Goal: Task Accomplishment & Management: Contribute content

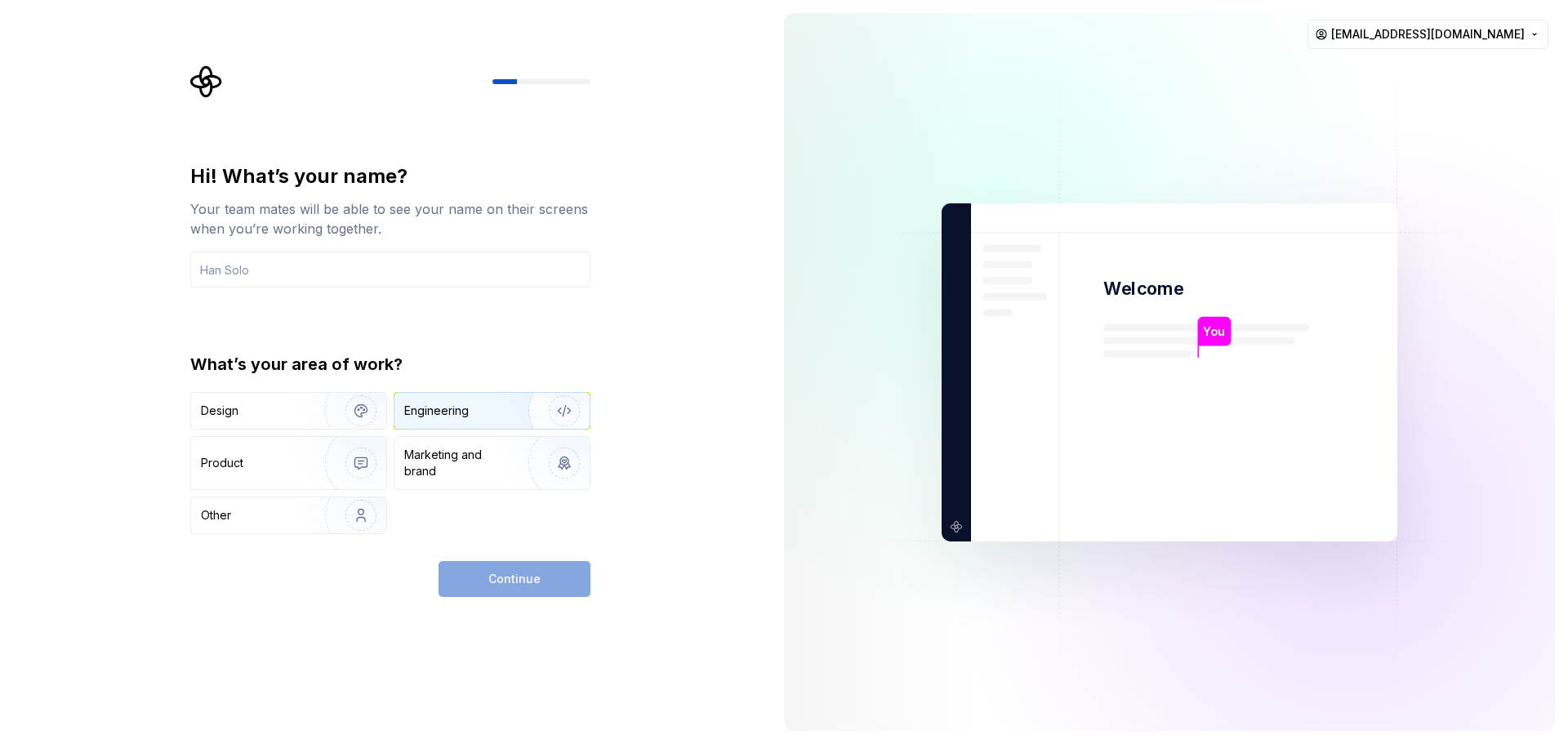
click at [457, 413] on div "Engineering" at bounding box center [436, 410] width 64 height 16
click at [534, 480] on img "button" at bounding box center [554, 463] width 104 height 109
click at [516, 423] on img "button" at bounding box center [554, 410] width 104 height 109
click at [1083, 352] on img at bounding box center [1170, 372] width 662 height 771
click at [507, 579] on div "Continue" at bounding box center [515, 579] width 152 height 36
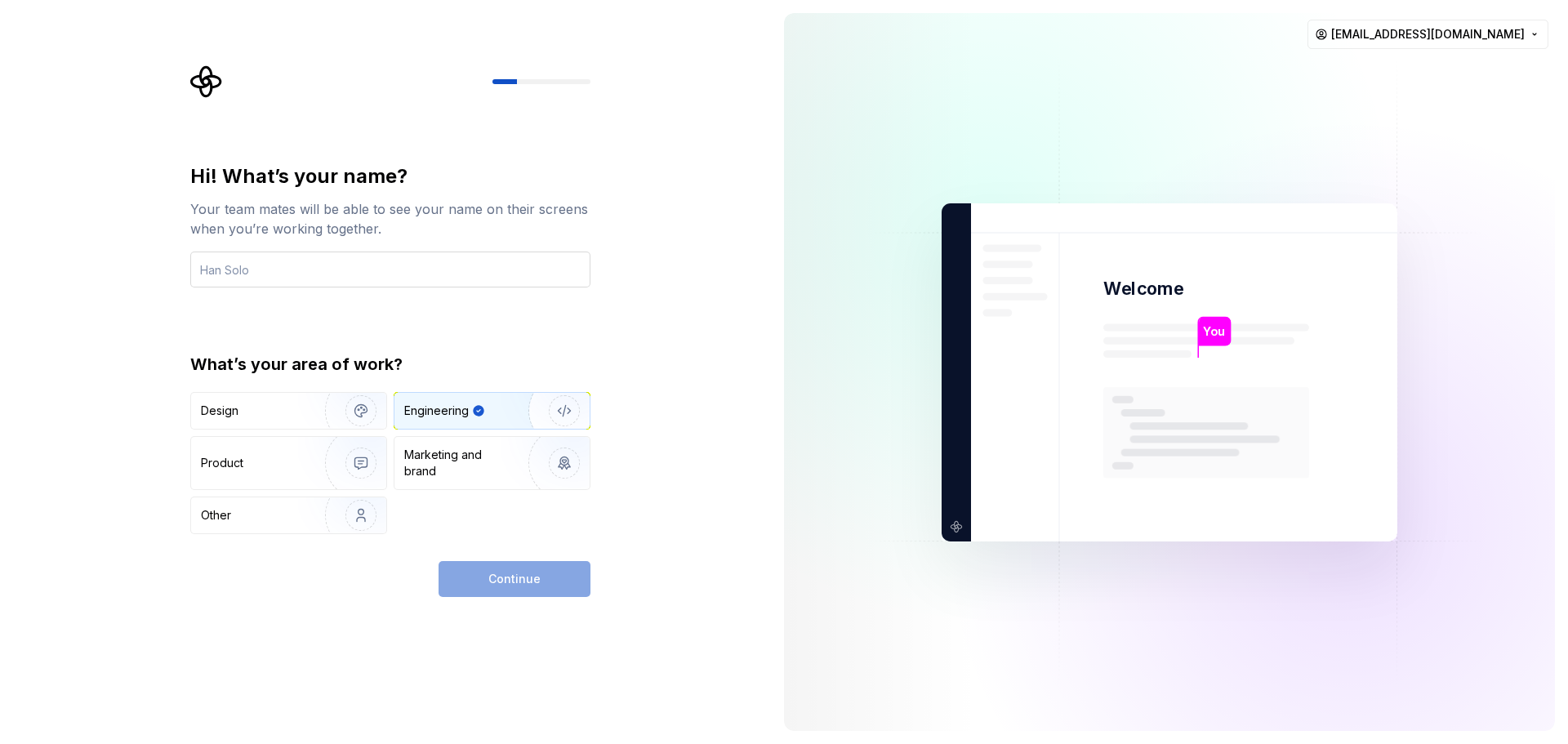
click at [347, 282] on input "text" at bounding box center [391, 269] width 400 height 36
click at [328, 271] on input "text" at bounding box center [391, 269] width 400 height 36
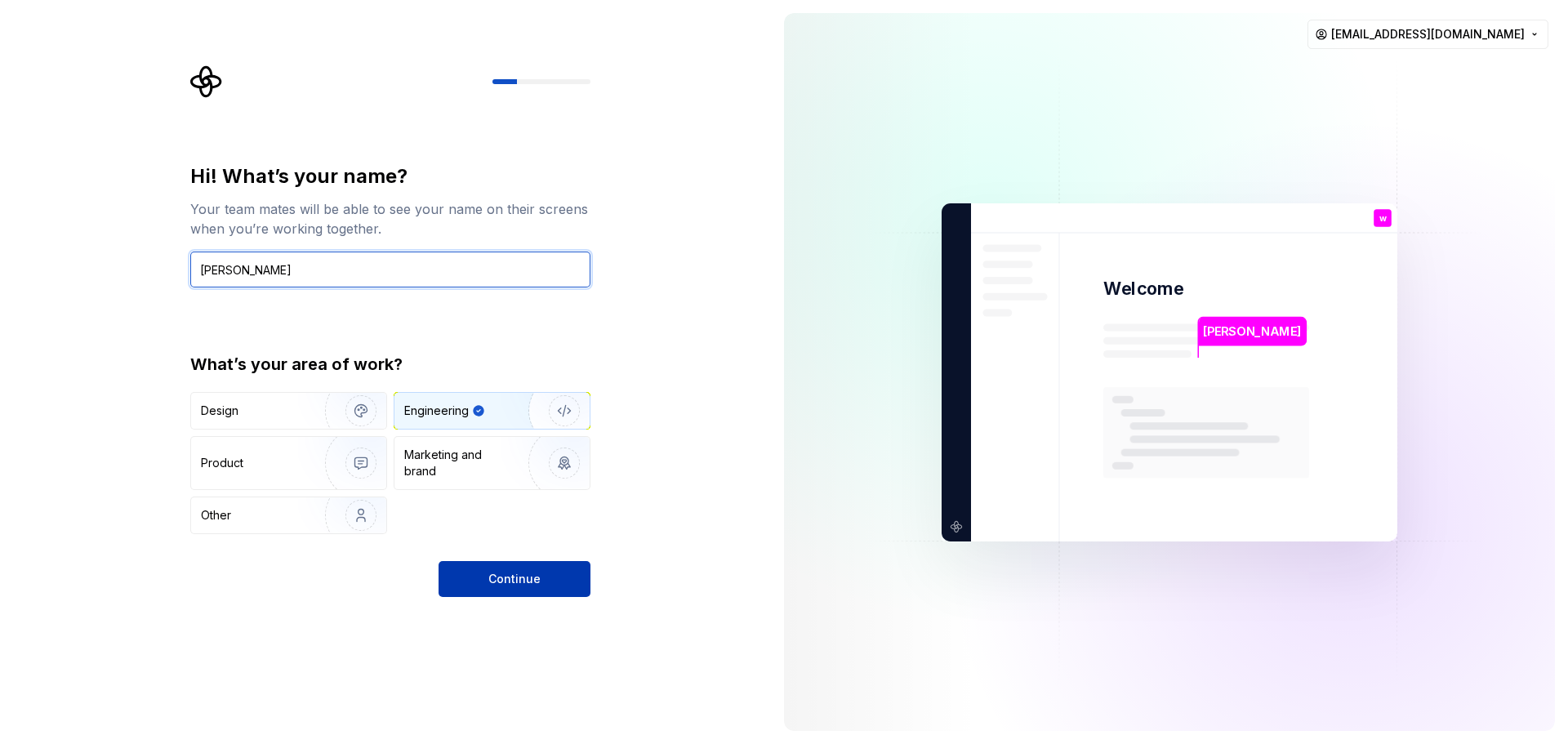
type input "[PERSON_NAME]"
click at [513, 578] on span "Continue" at bounding box center [514, 578] width 52 height 16
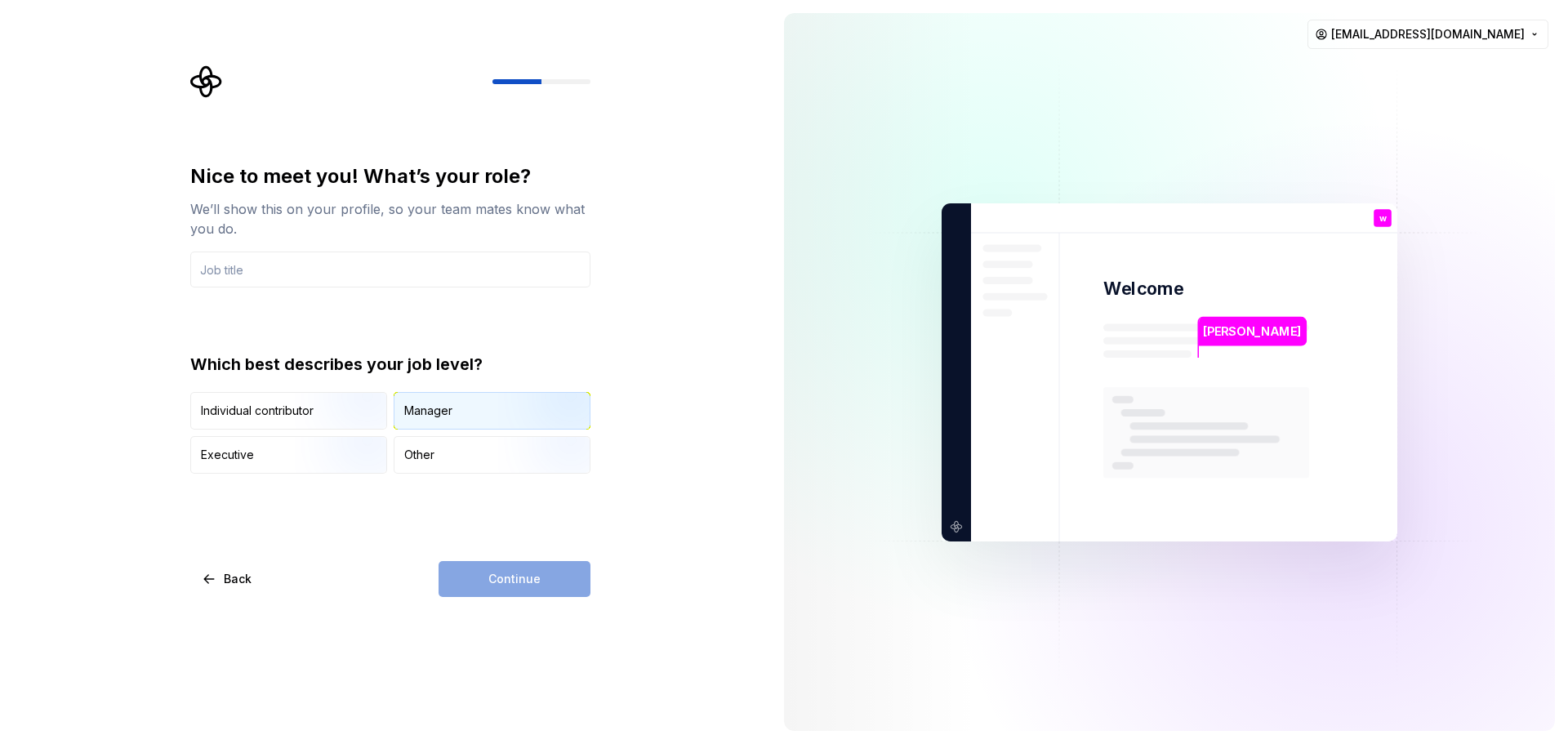
click at [430, 400] on div "Manager" at bounding box center [492, 410] width 195 height 36
click at [401, 269] on input "text" at bounding box center [391, 269] width 400 height 36
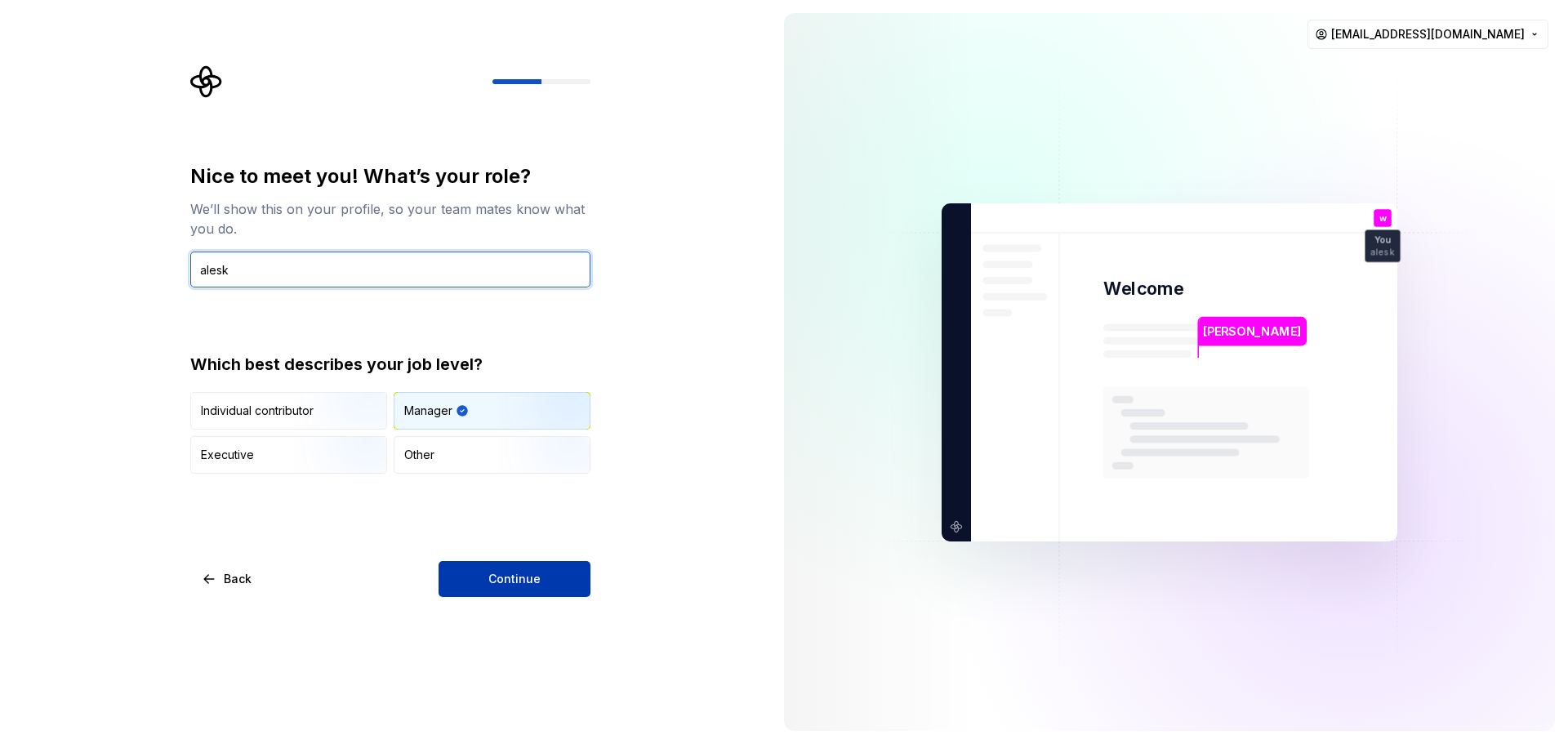
type input "alesk"
click at [552, 591] on button "Continue" at bounding box center [515, 579] width 152 height 36
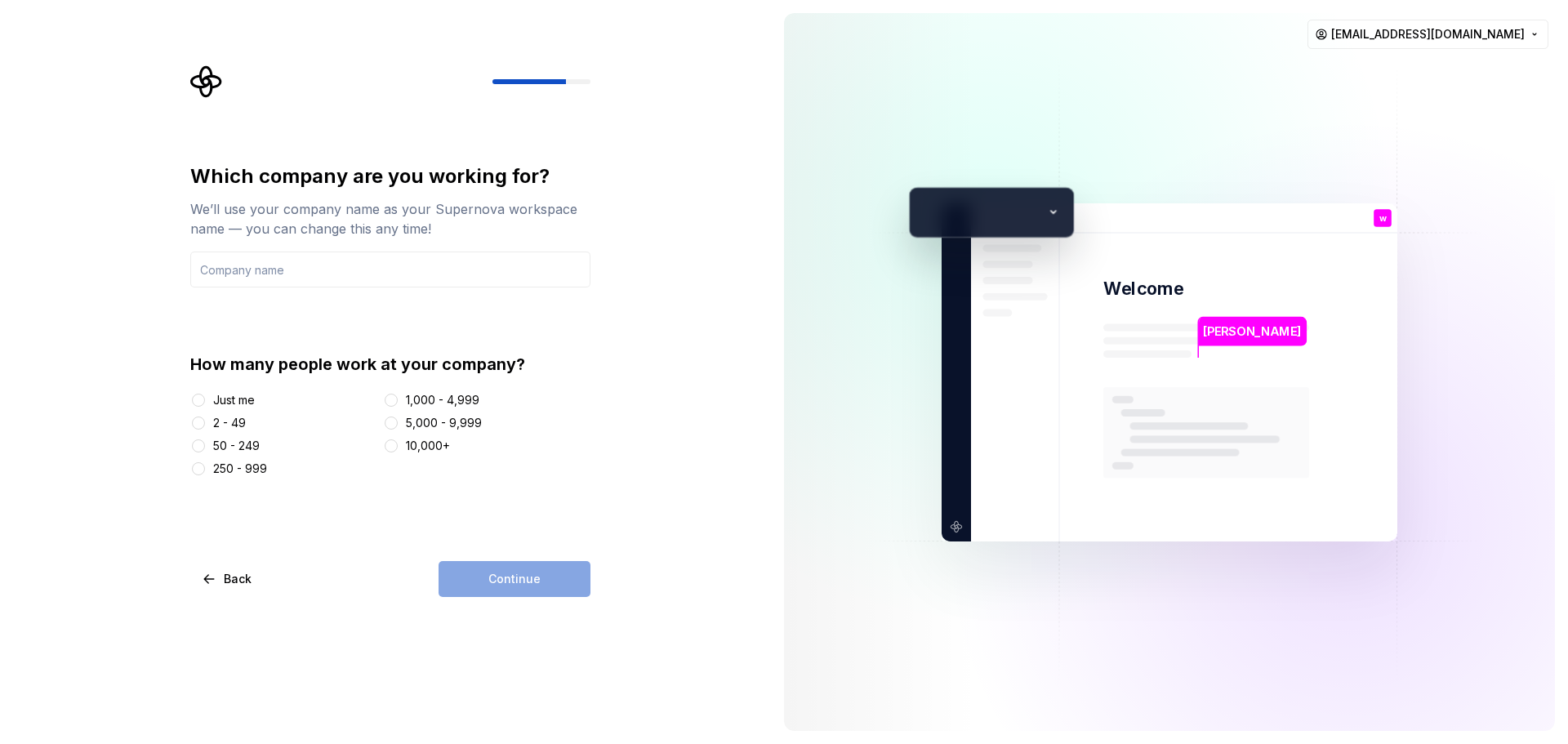
click at [212, 422] on div "2 - 49" at bounding box center [283, 423] width 186 height 16
click at [204, 398] on button "Just me" at bounding box center [198, 400] width 13 height 13
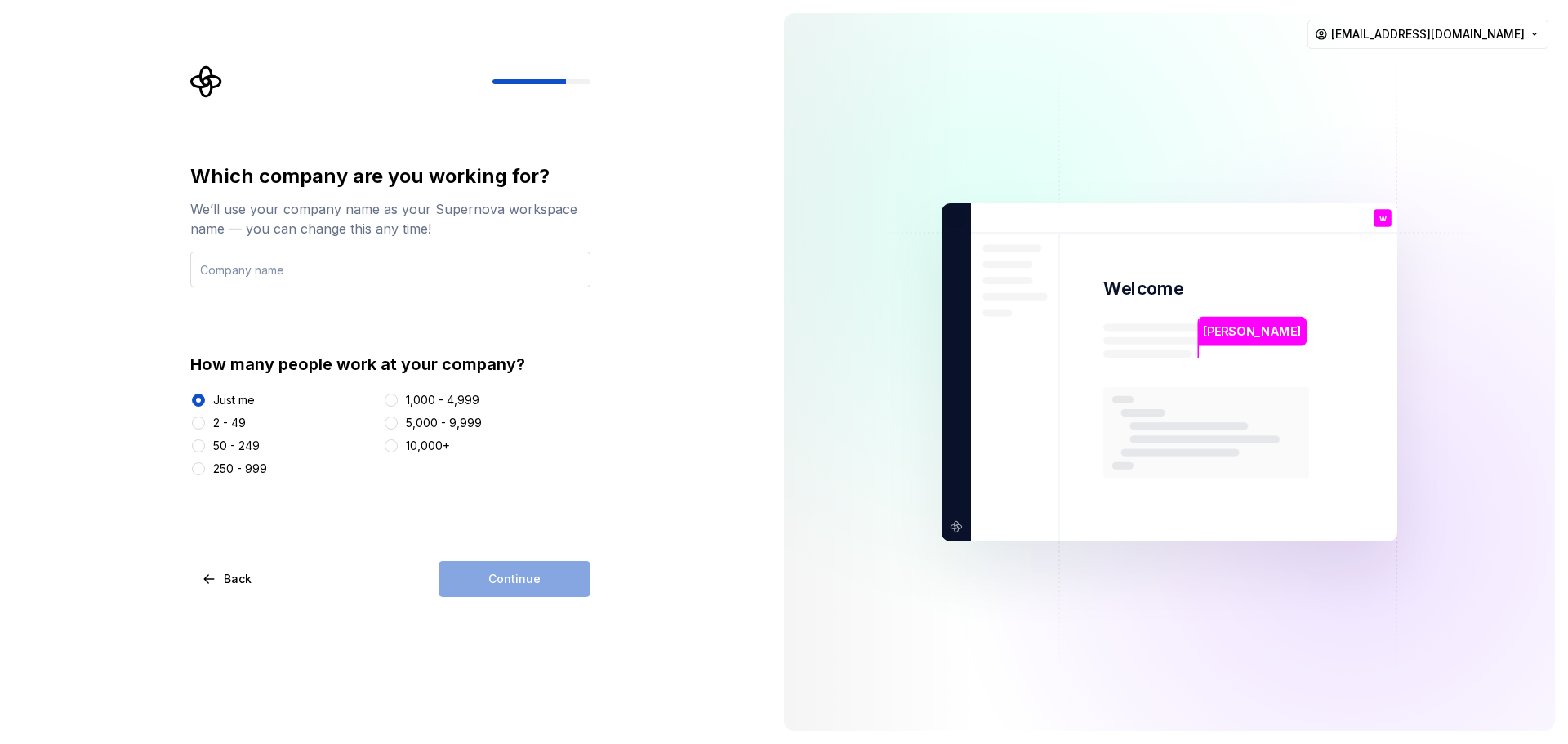
click at [319, 270] on input "text" at bounding box center [391, 269] width 400 height 36
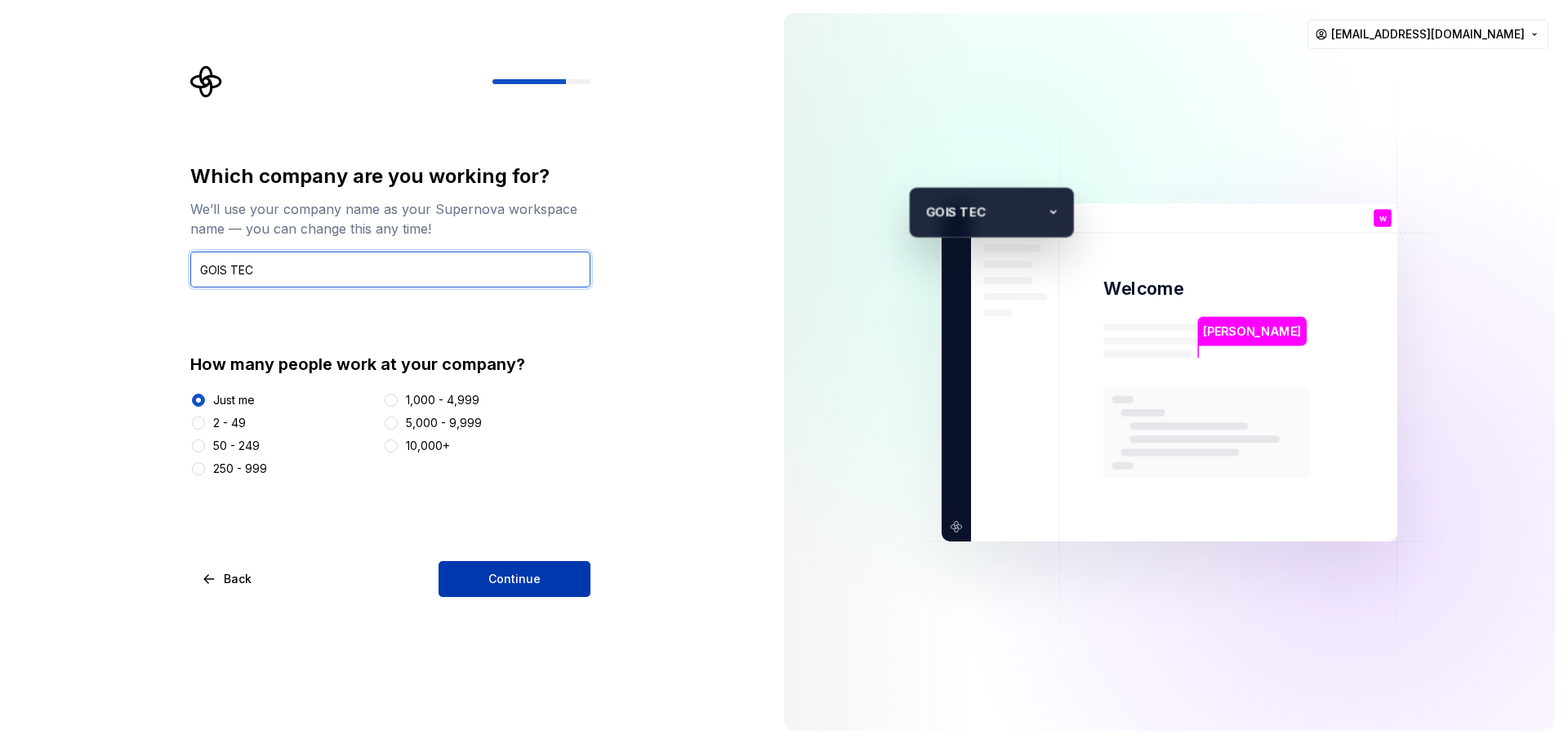
type input "GOIS TEC"
click at [523, 575] on span "Continue" at bounding box center [514, 578] width 52 height 16
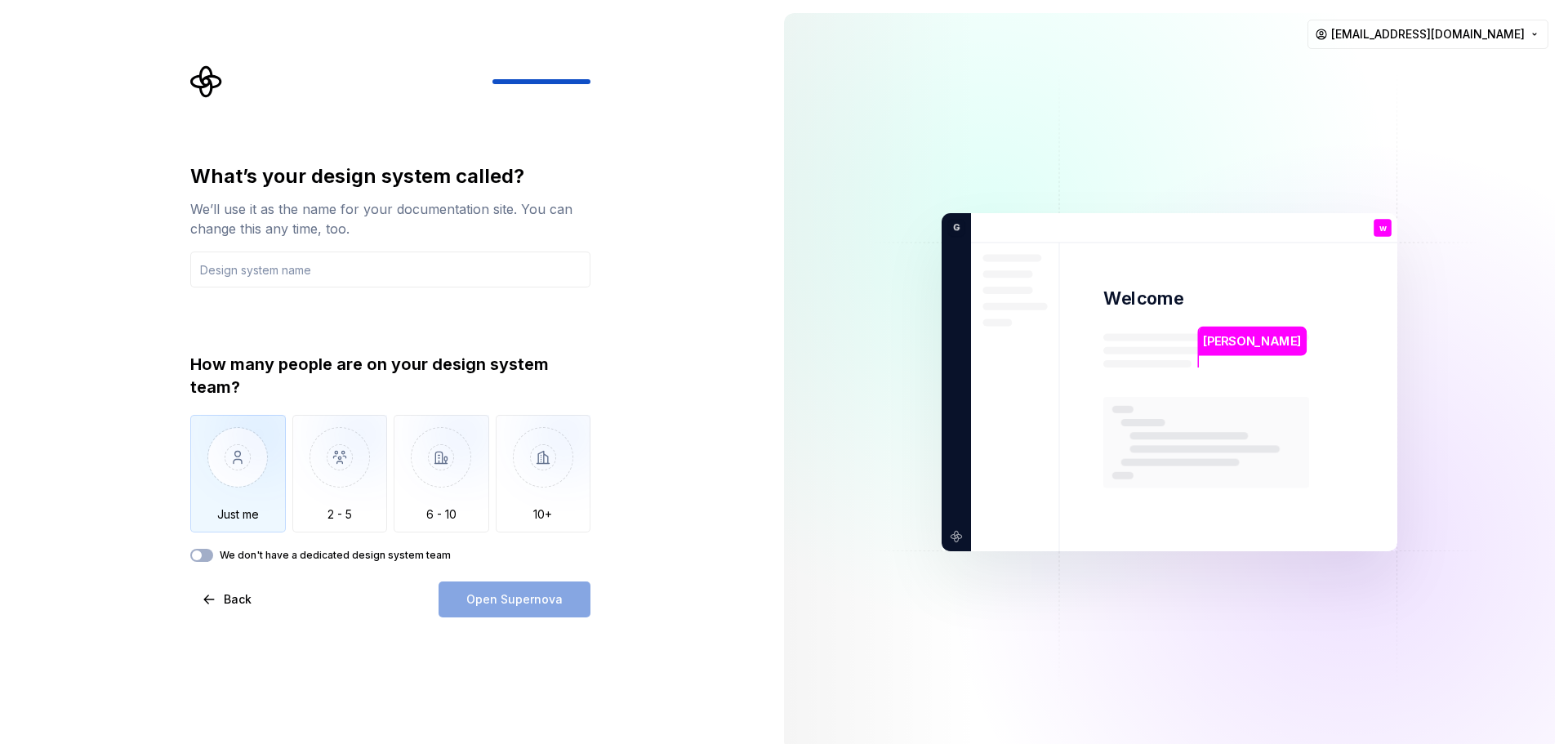
click at [263, 481] on img "button" at bounding box center [238, 469] width 96 height 109
click at [307, 278] on input "text" at bounding box center [391, 269] width 400 height 36
click at [321, 178] on div "What’s your design system called?" at bounding box center [391, 176] width 400 height 27
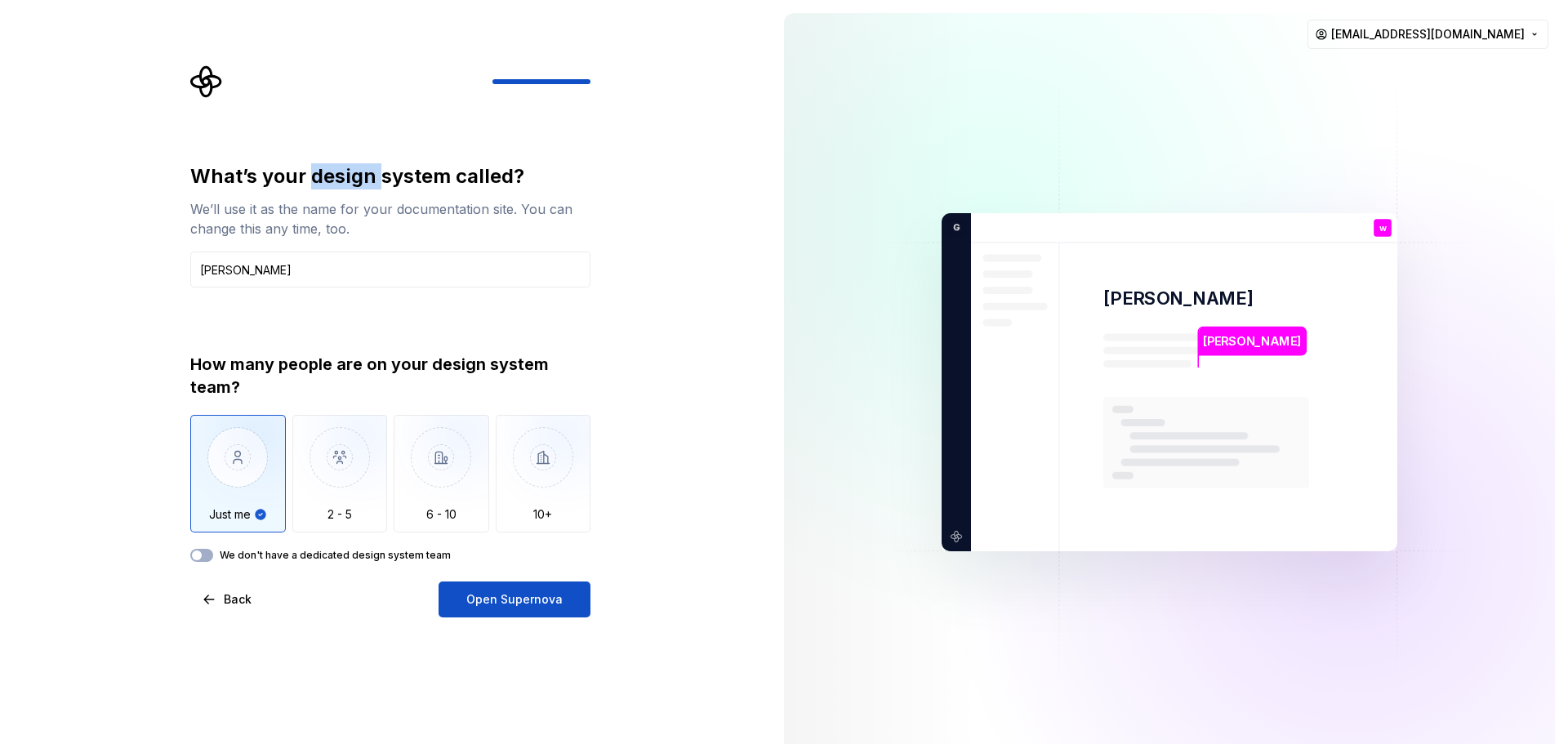
click at [321, 178] on div "What’s your design system called?" at bounding box center [391, 176] width 400 height 27
click at [347, 115] on div "Como é chamado seu sistema de design? Usaremos esse nome para o seu site de doc…" at bounding box center [394, 341] width 429 height 552
click at [314, 272] on input "[PERSON_NAME]" at bounding box center [391, 269] width 400 height 36
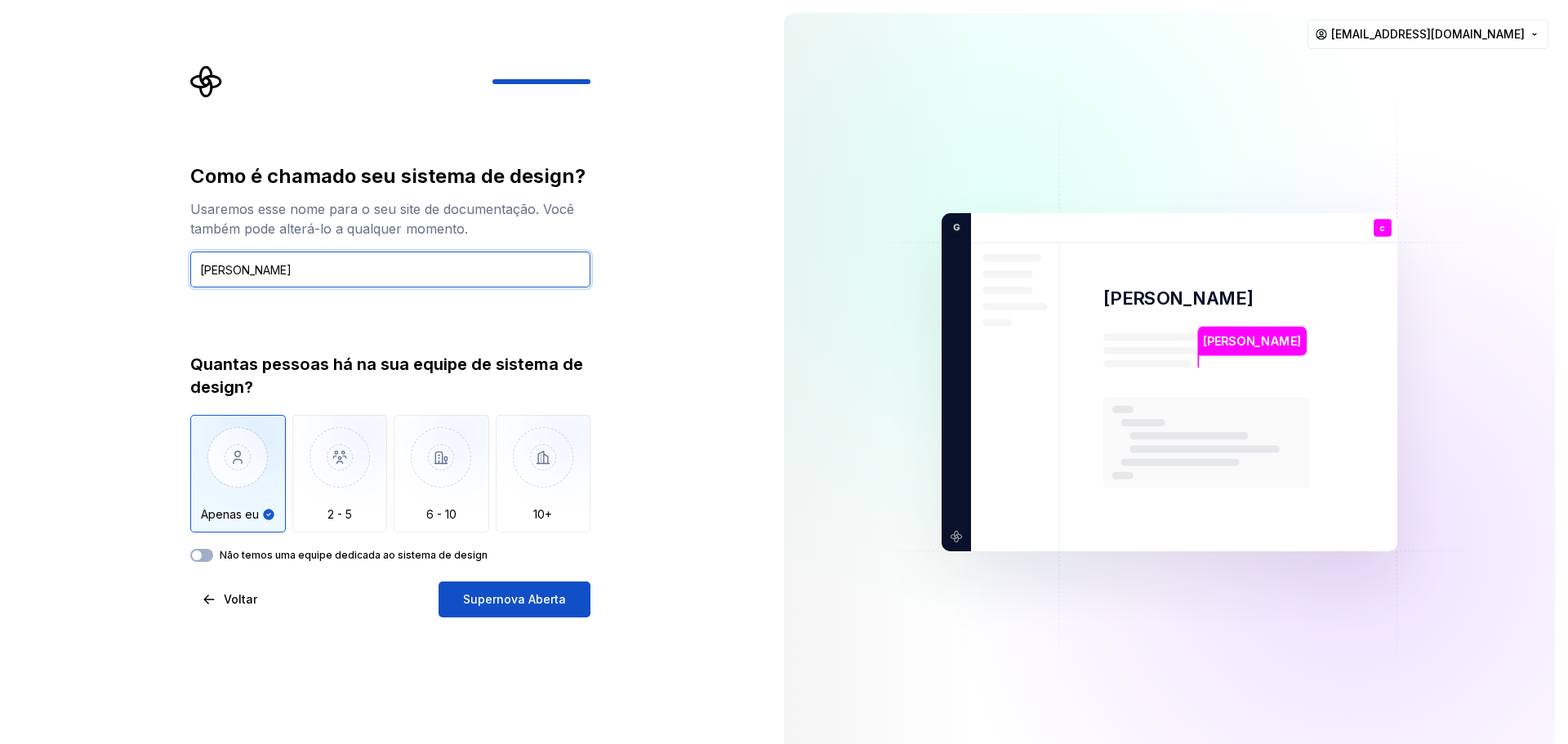
click at [314, 272] on input "[PERSON_NAME]" at bounding box center [391, 269] width 400 height 36
type input "alesk"
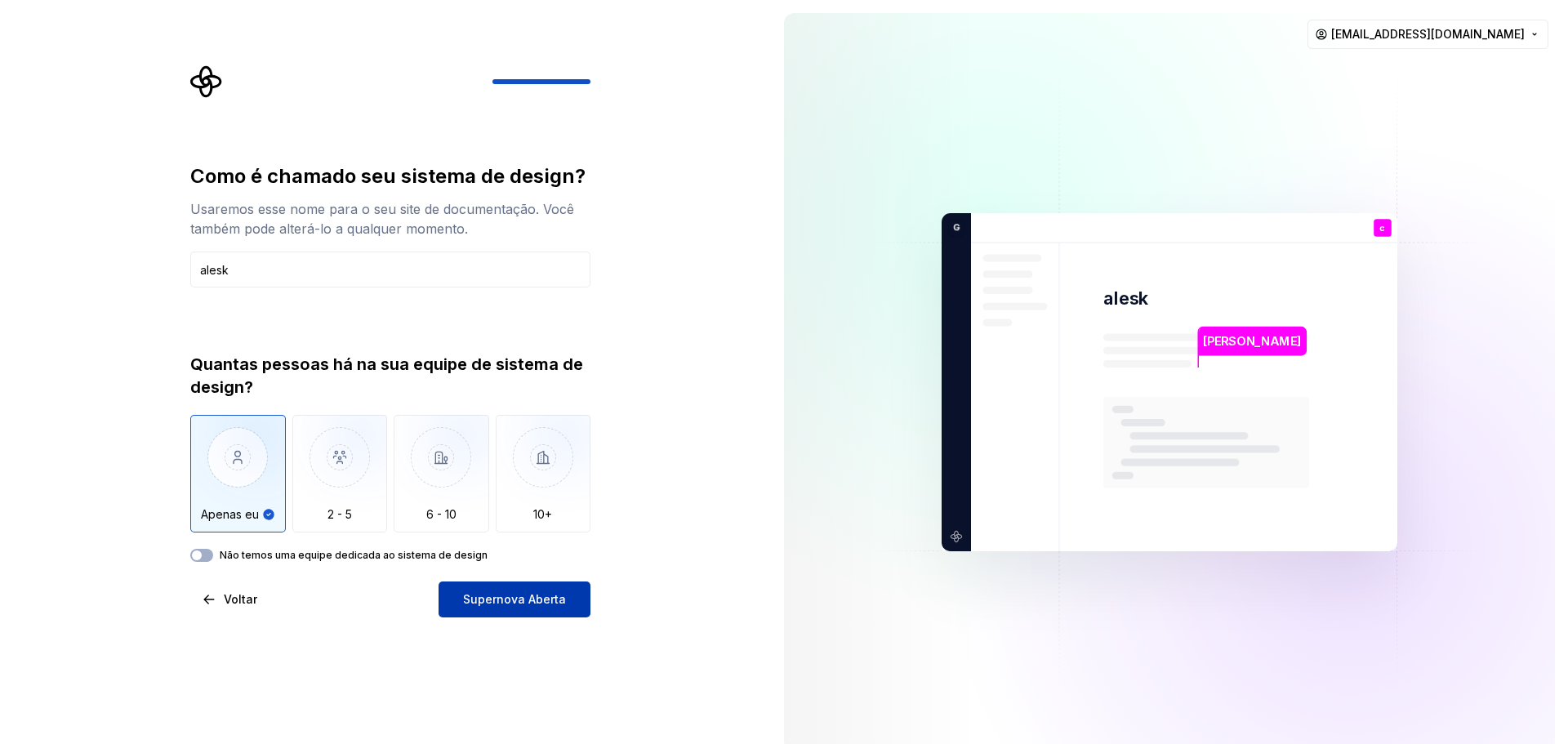
click at [528, 610] on button "Supernova Aberta" at bounding box center [515, 599] width 152 height 36
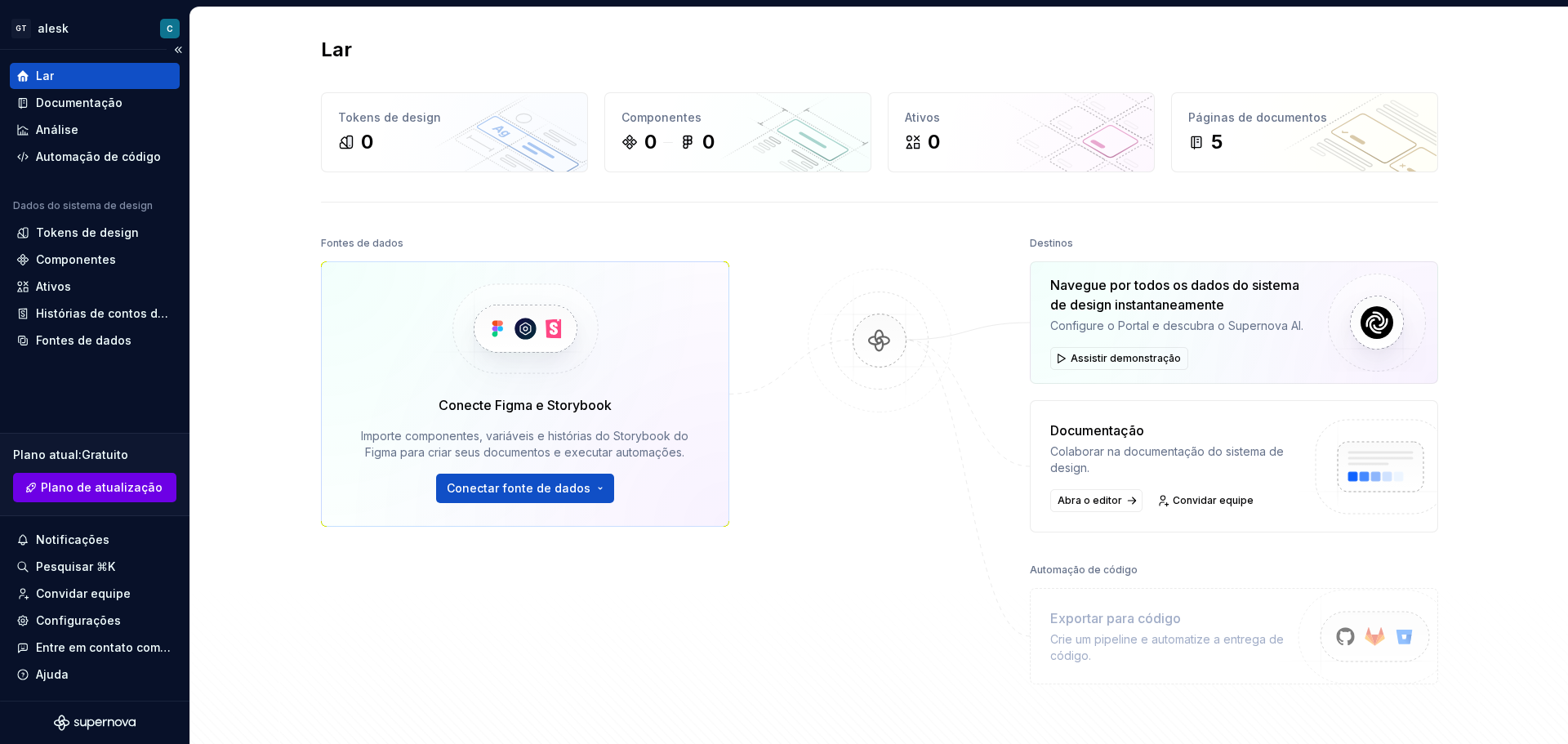
click at [91, 485] on font "Plano de atualização" at bounding box center [101, 487] width 121 height 14
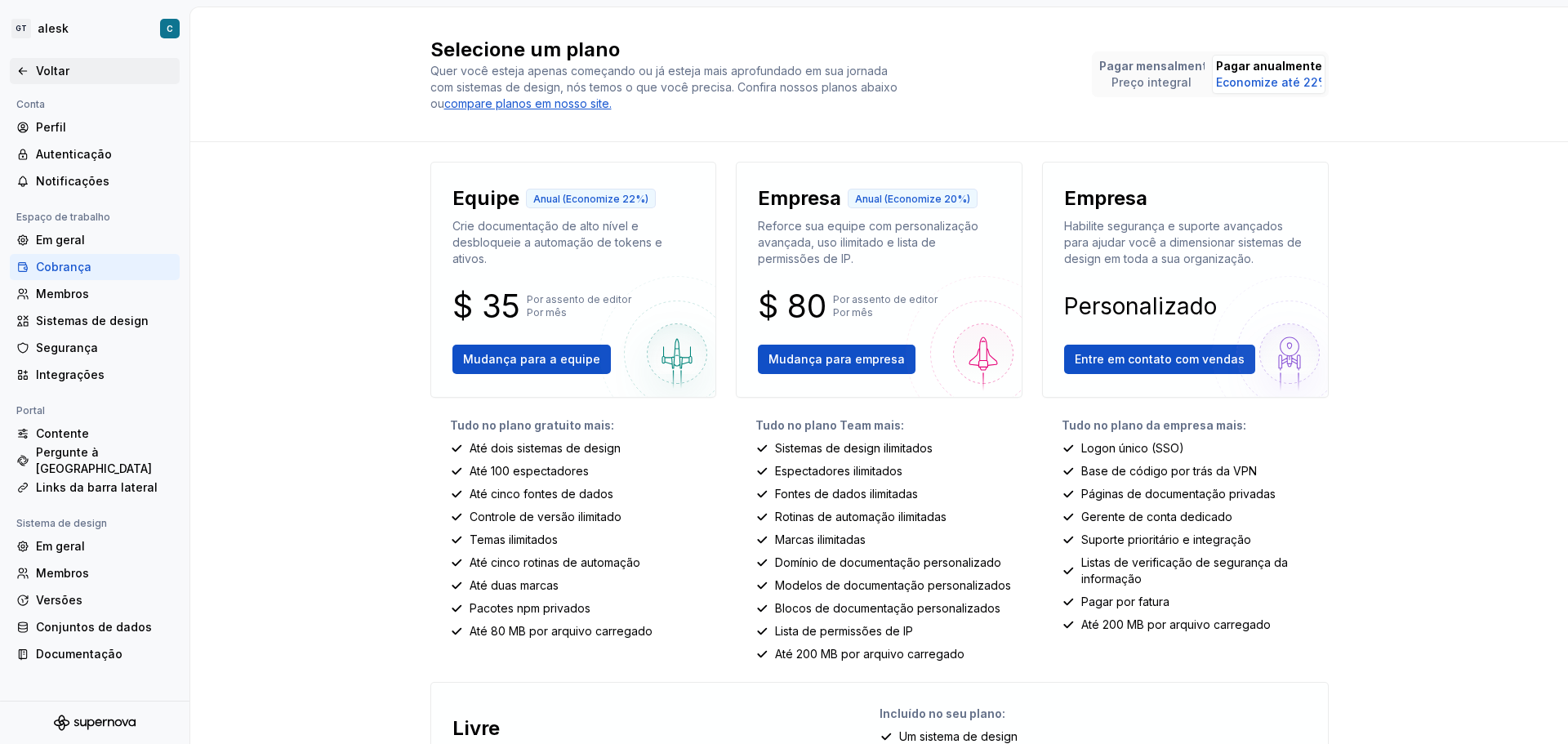
click at [79, 64] on div "Voltar" at bounding box center [104, 70] width 137 height 16
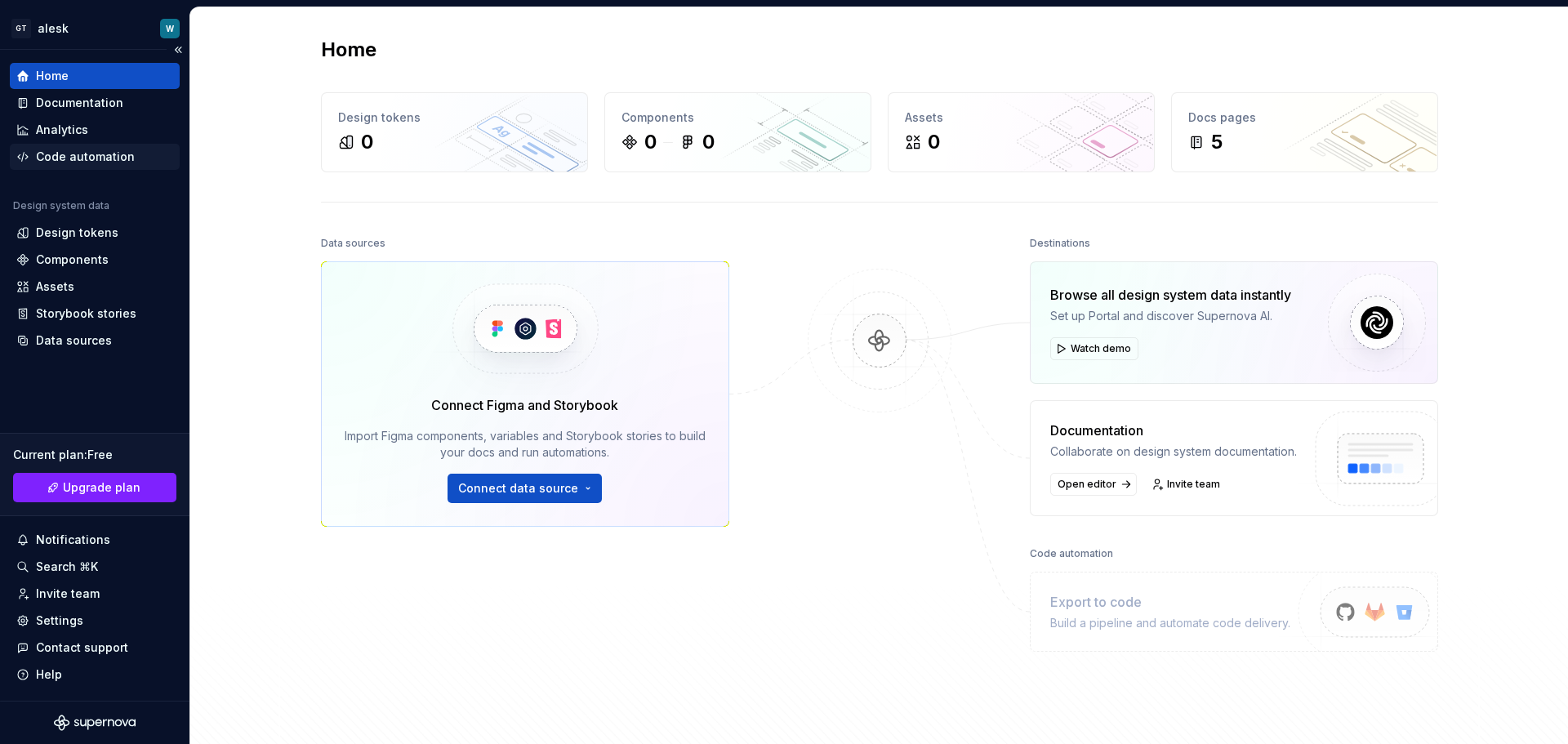
click at [100, 149] on div "Code automation" at bounding box center [85, 156] width 99 height 16
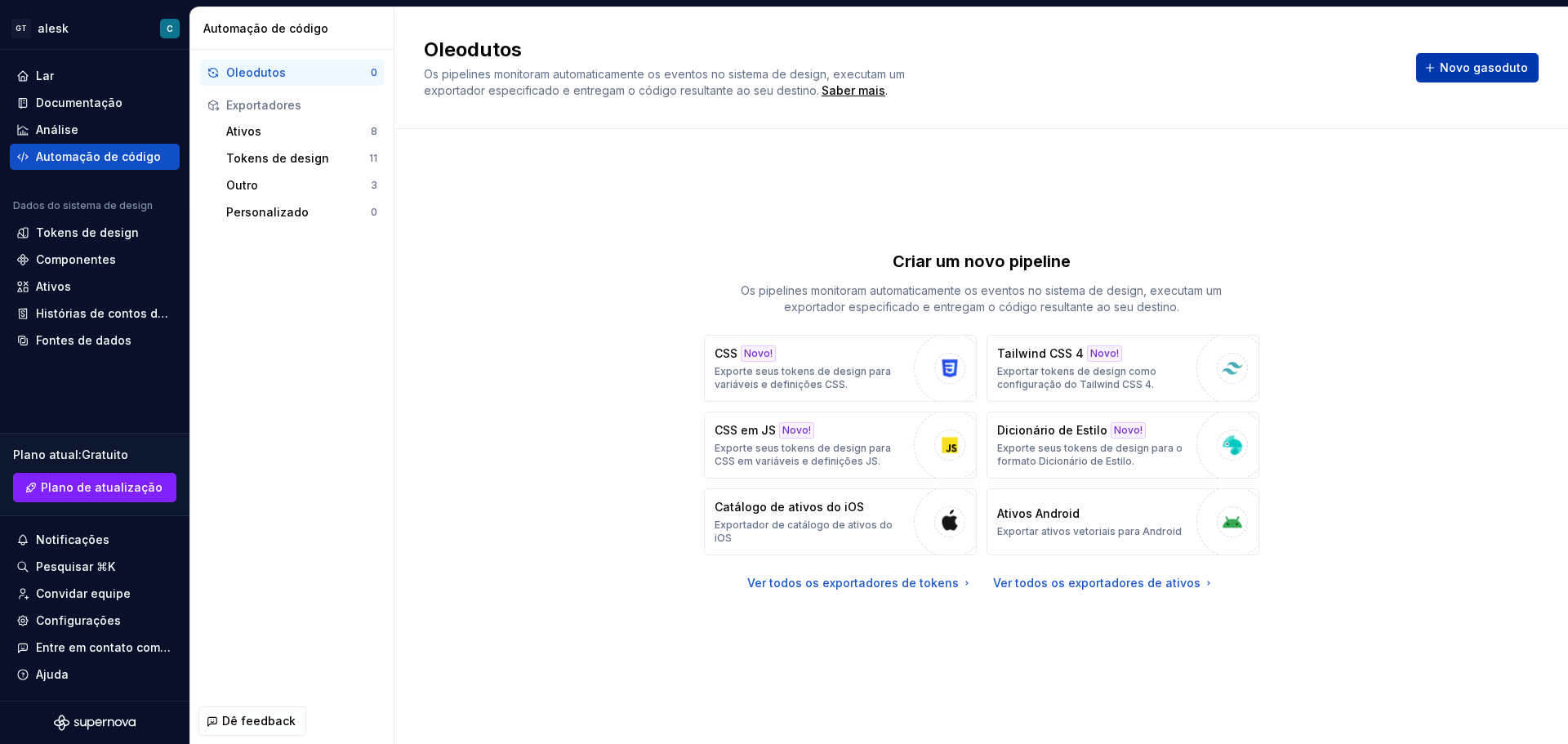
click at [1507, 62] on font "Novo gasoduto" at bounding box center [1484, 67] width 88 height 14
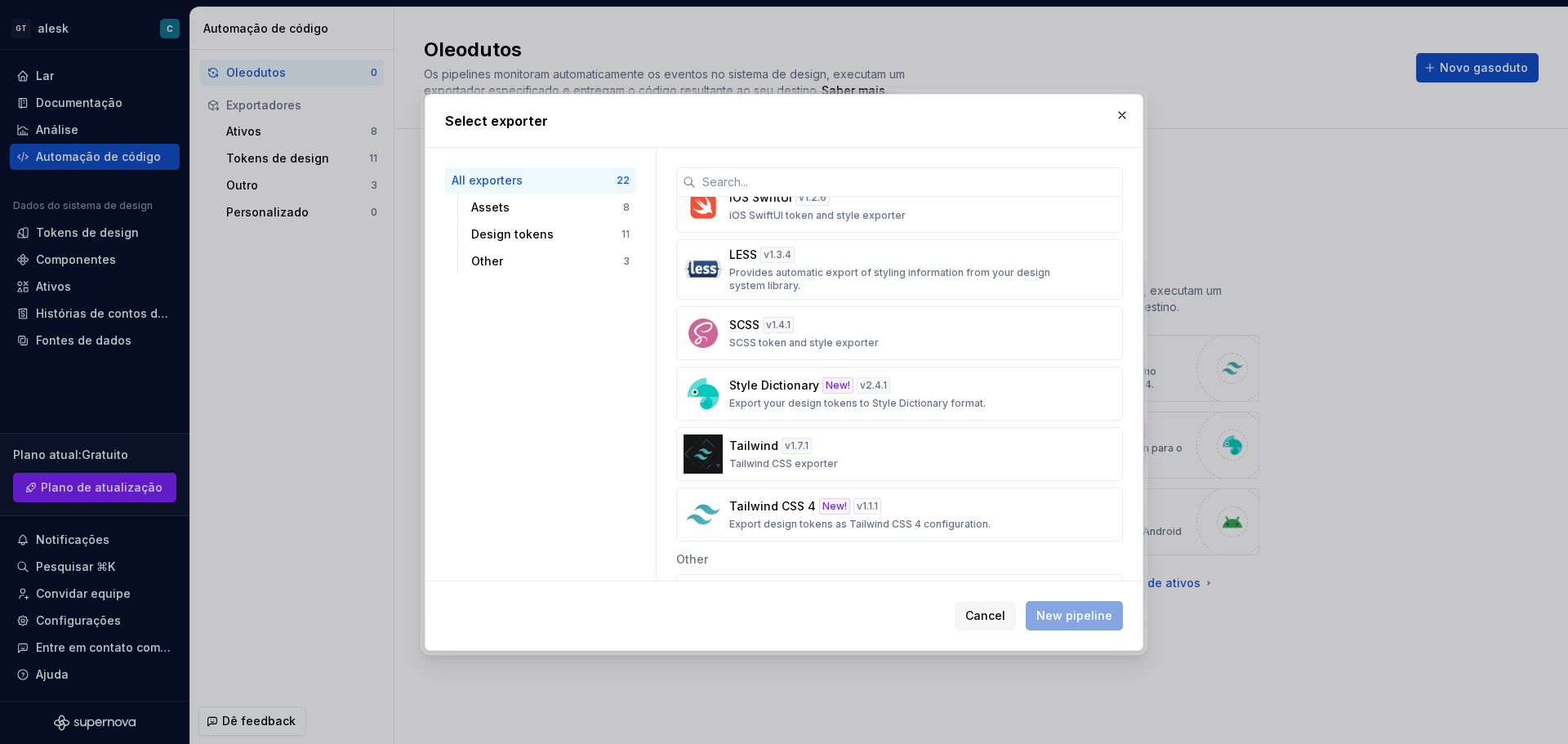
scroll to position [898, 0]
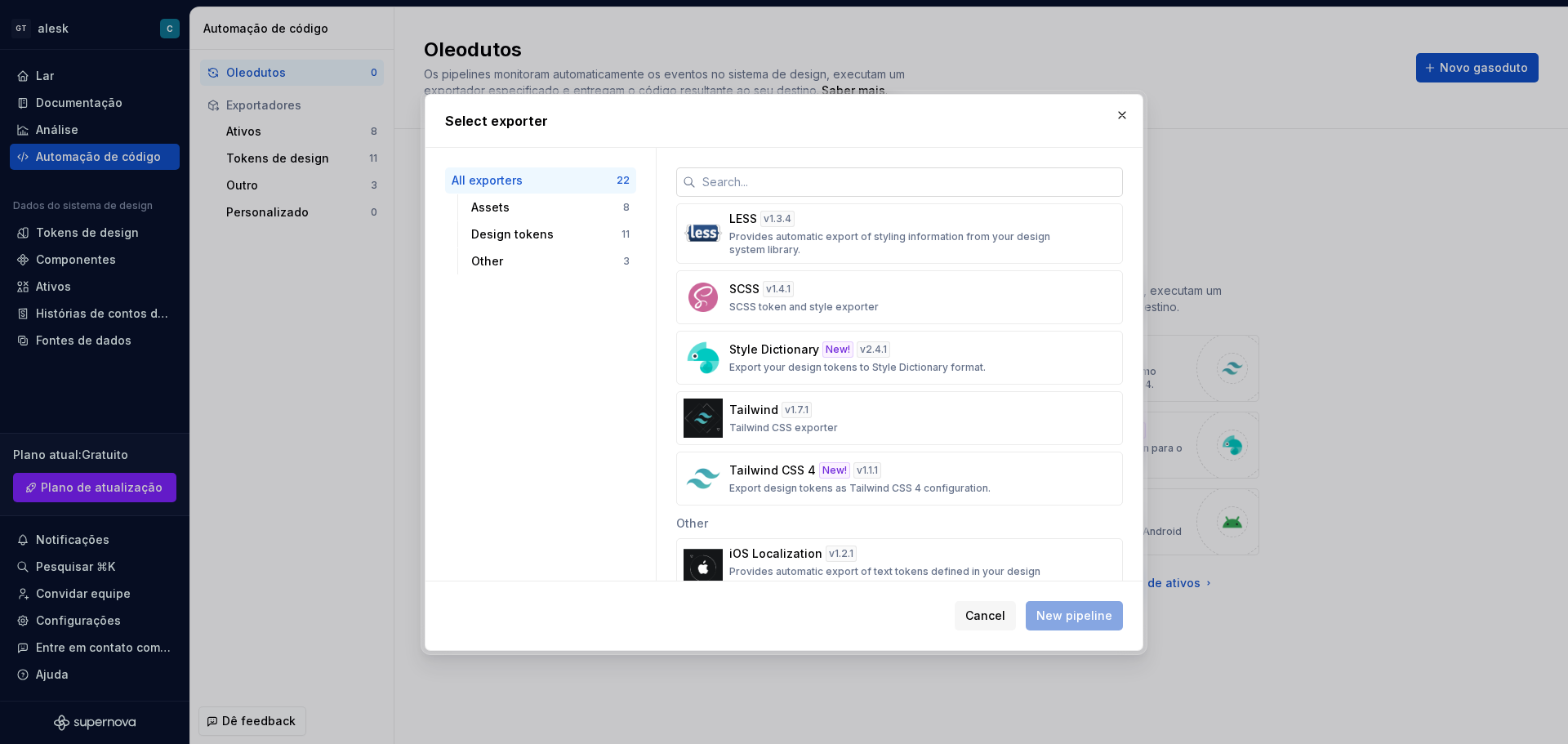
click at [916, 176] on input "text" at bounding box center [909, 182] width 428 height 29
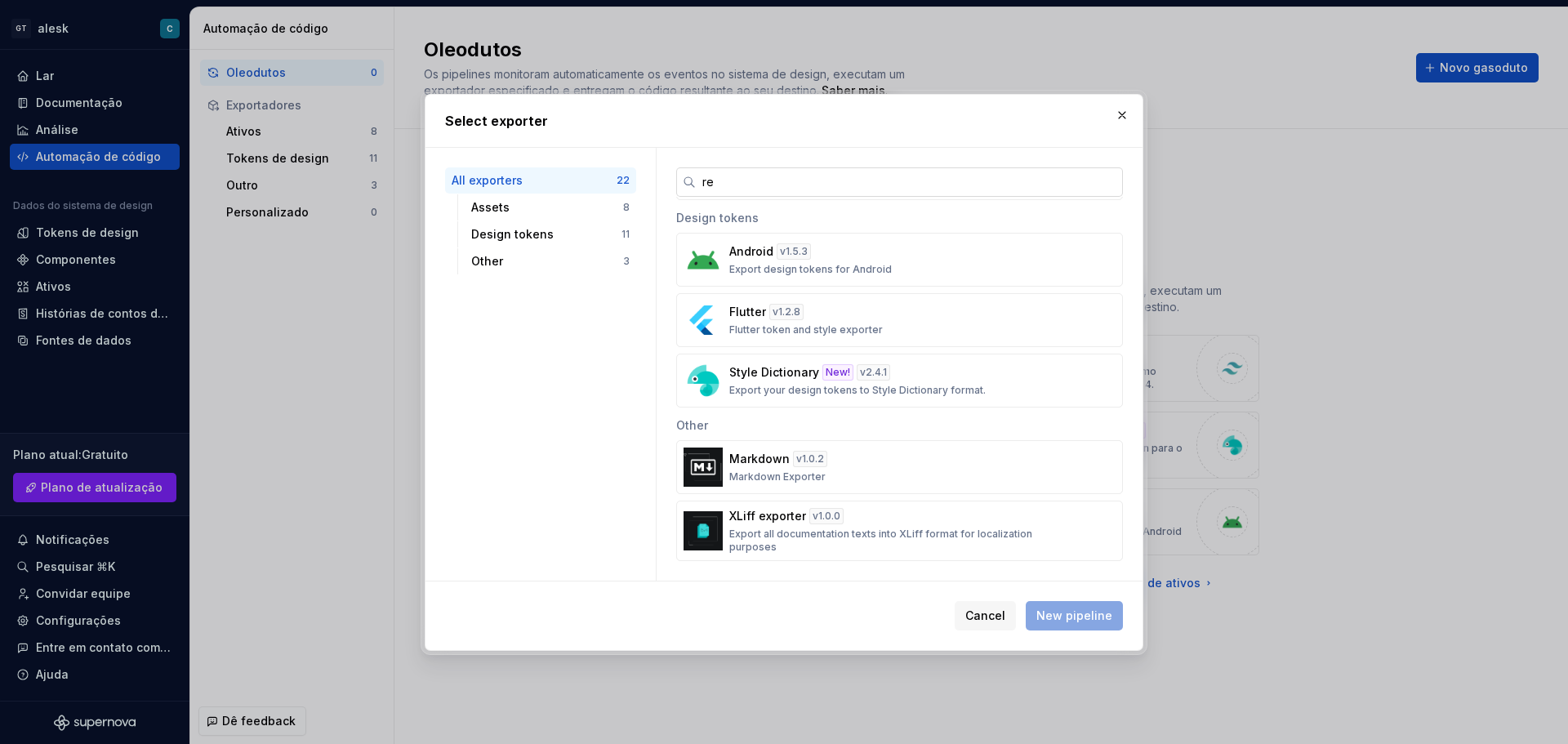
scroll to position [0, 0]
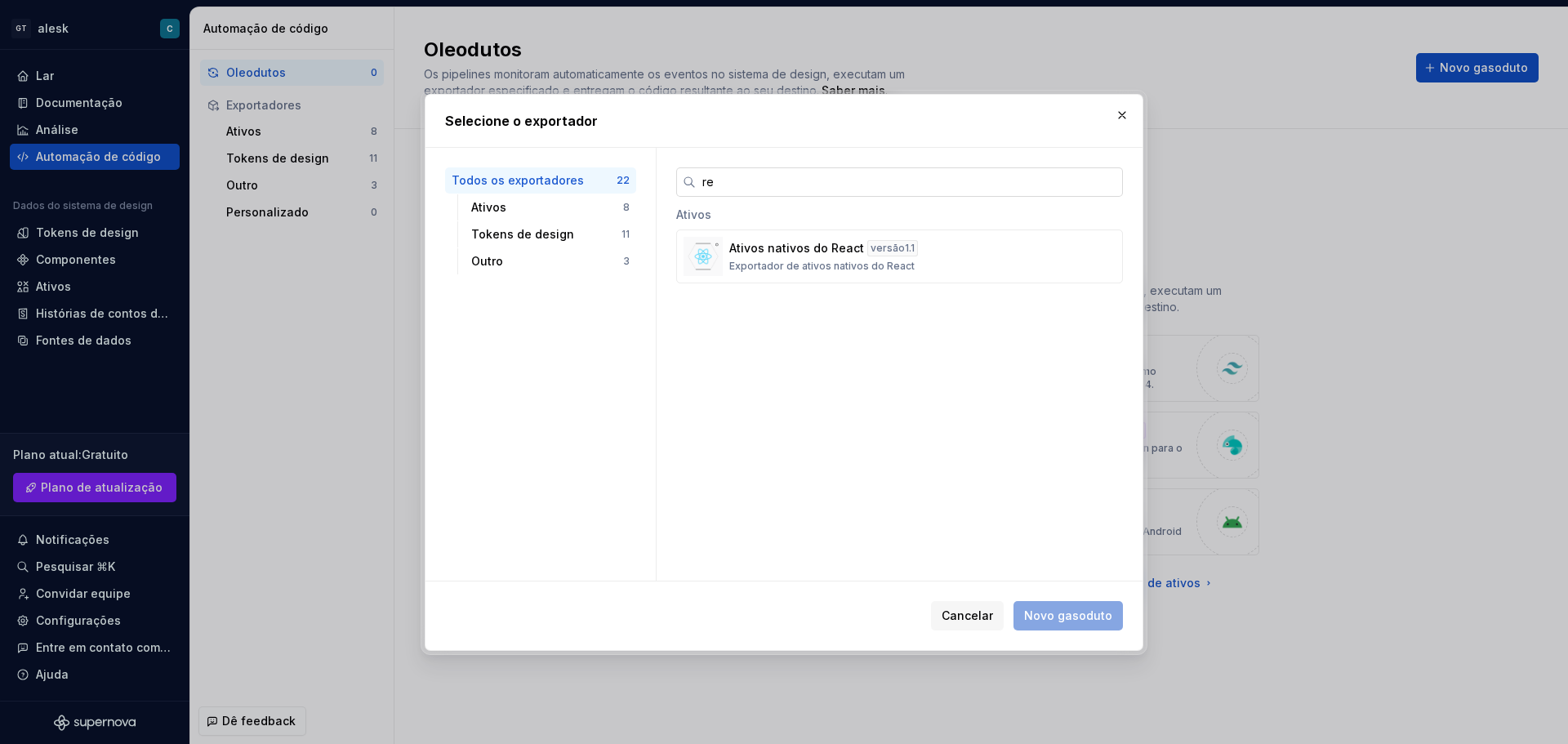
type input "r"
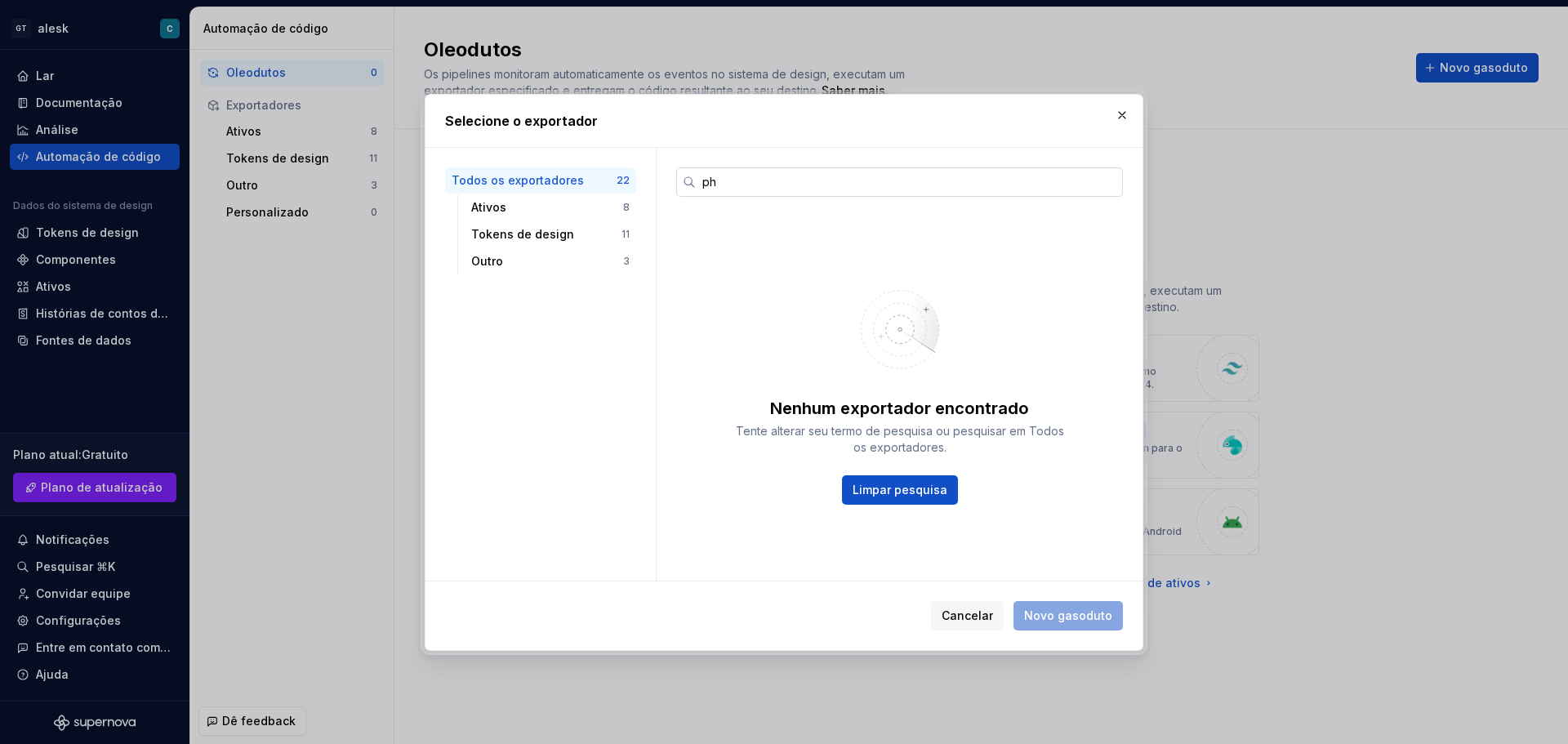
type input "p"
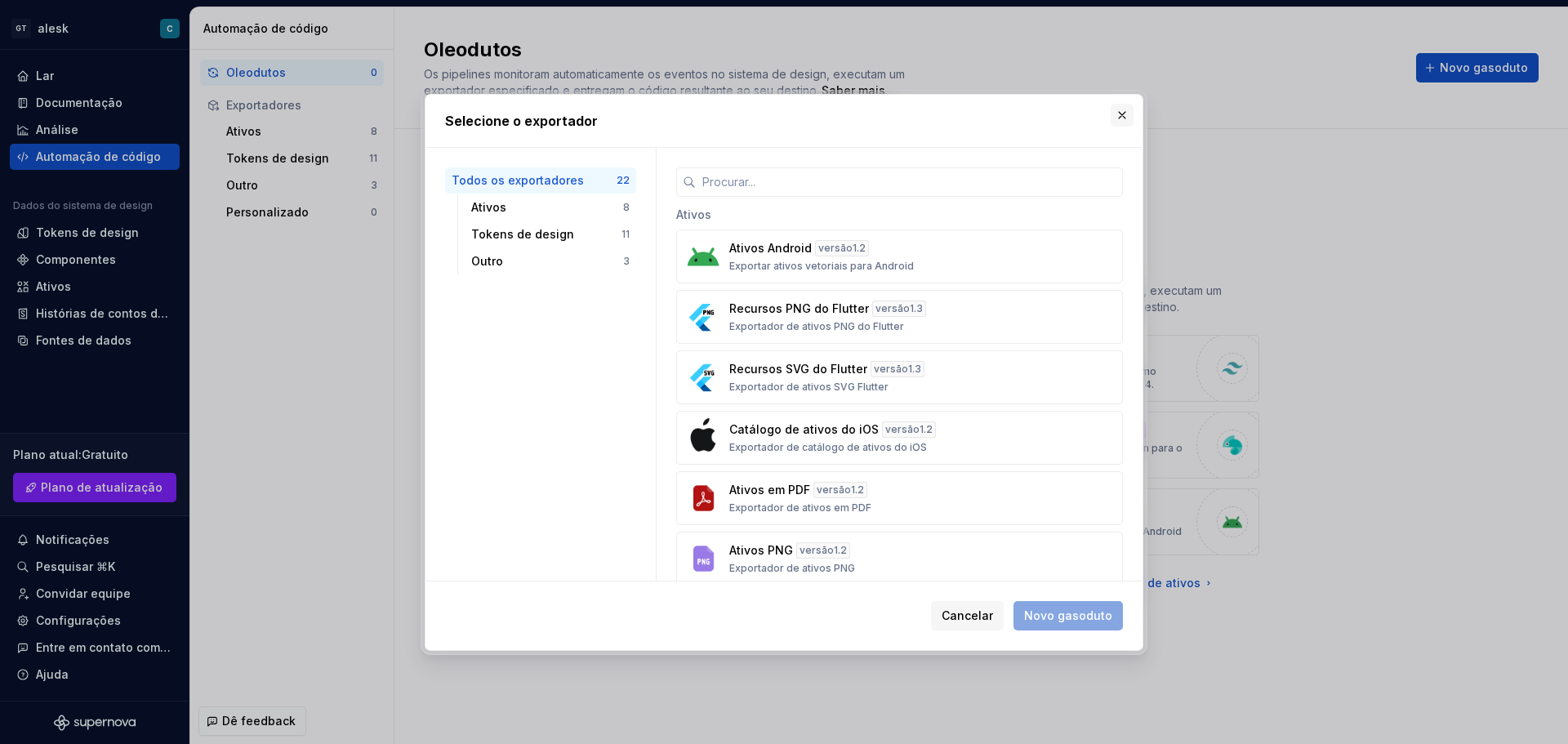
click at [1123, 120] on button "button" at bounding box center [1122, 115] width 23 height 23
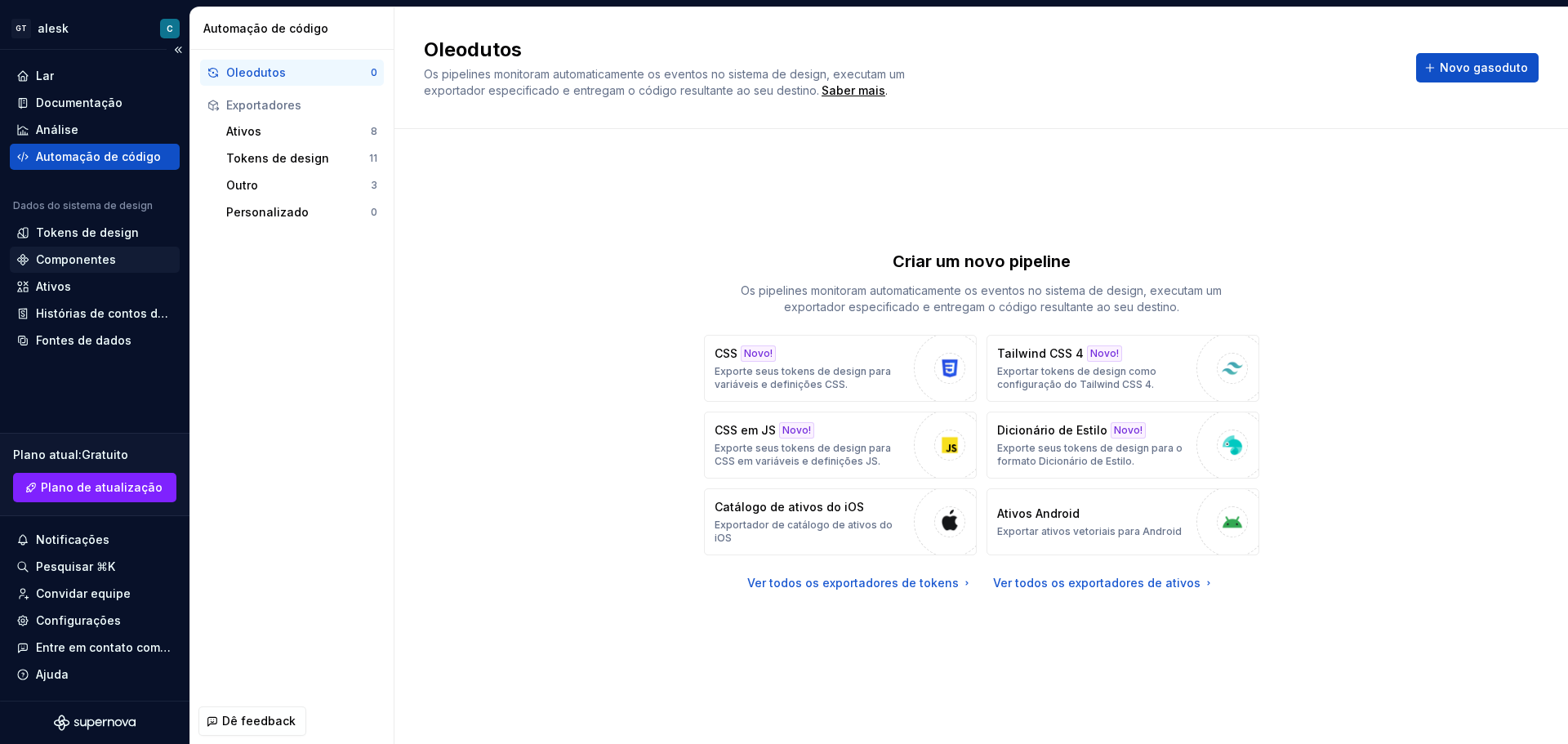
click at [41, 256] on font "Componentes" at bounding box center [76, 259] width 80 height 14
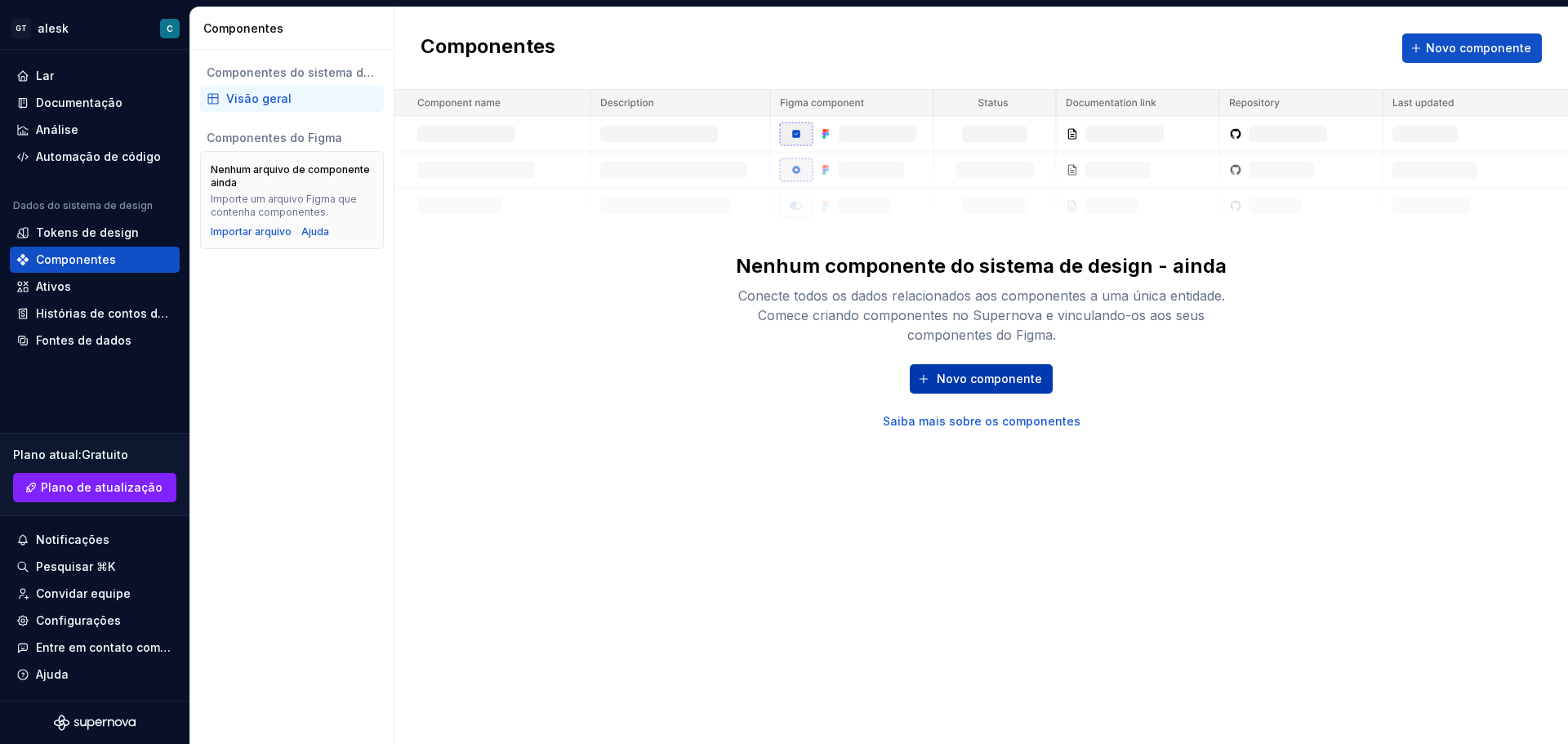
click at [1012, 375] on font "Novo componente" at bounding box center [989, 378] width 105 height 14
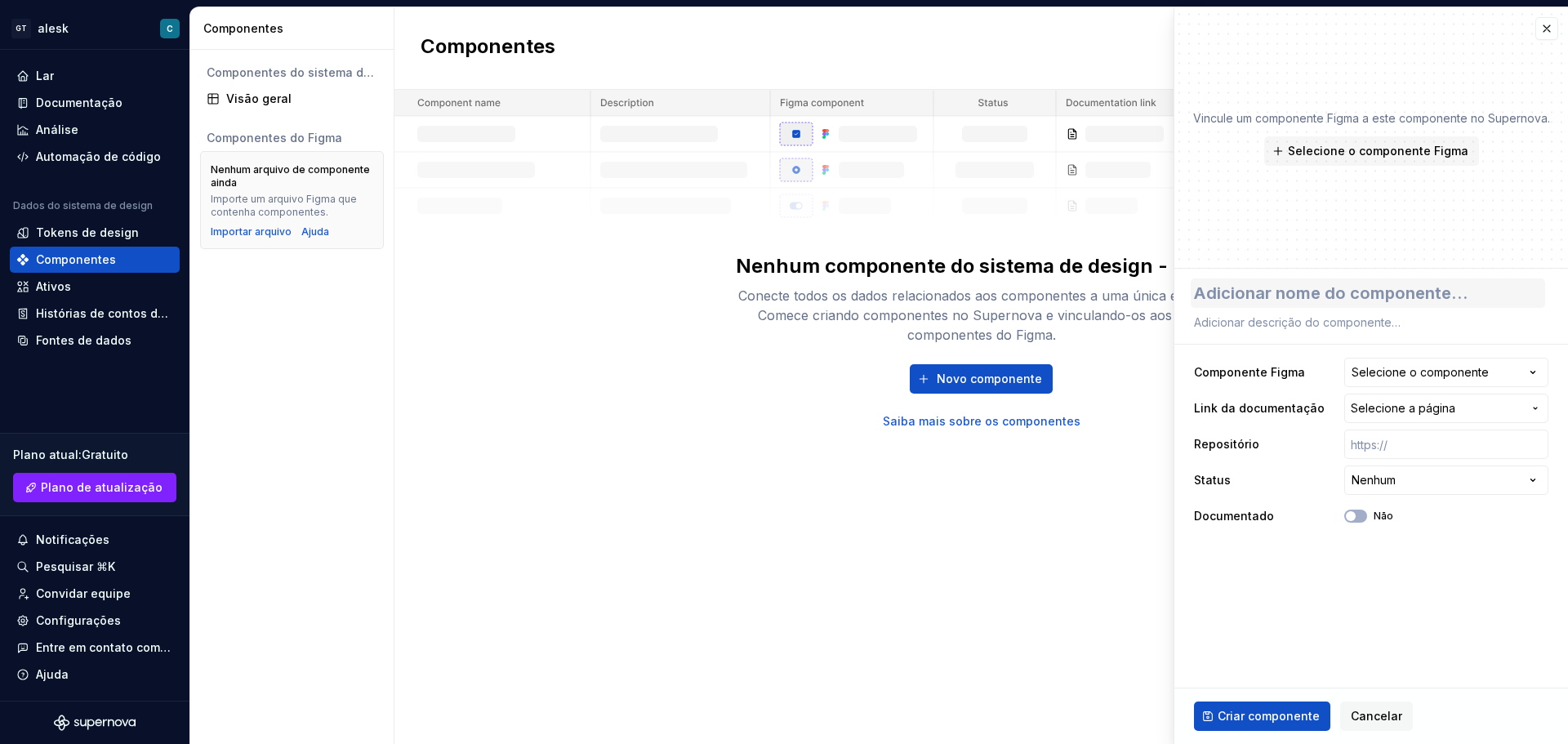
click at [1341, 303] on textarea at bounding box center [1368, 293] width 355 height 29
type textarea "*"
click at [131, 310] on font "Histórias de contos de fadas" at bounding box center [119, 313] width 166 height 14
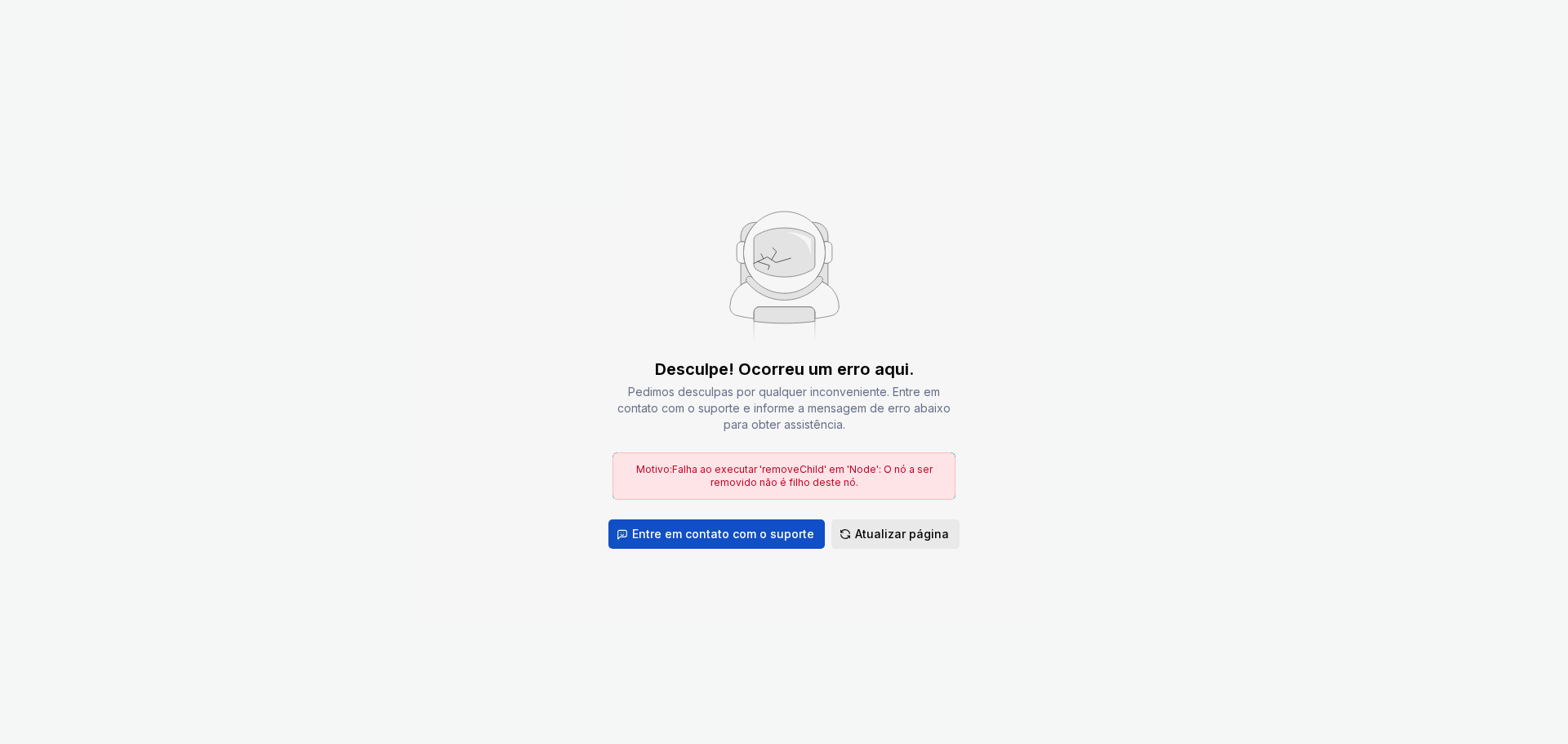
click at [883, 535] on font "Atualizar página" at bounding box center [902, 534] width 94 height 14
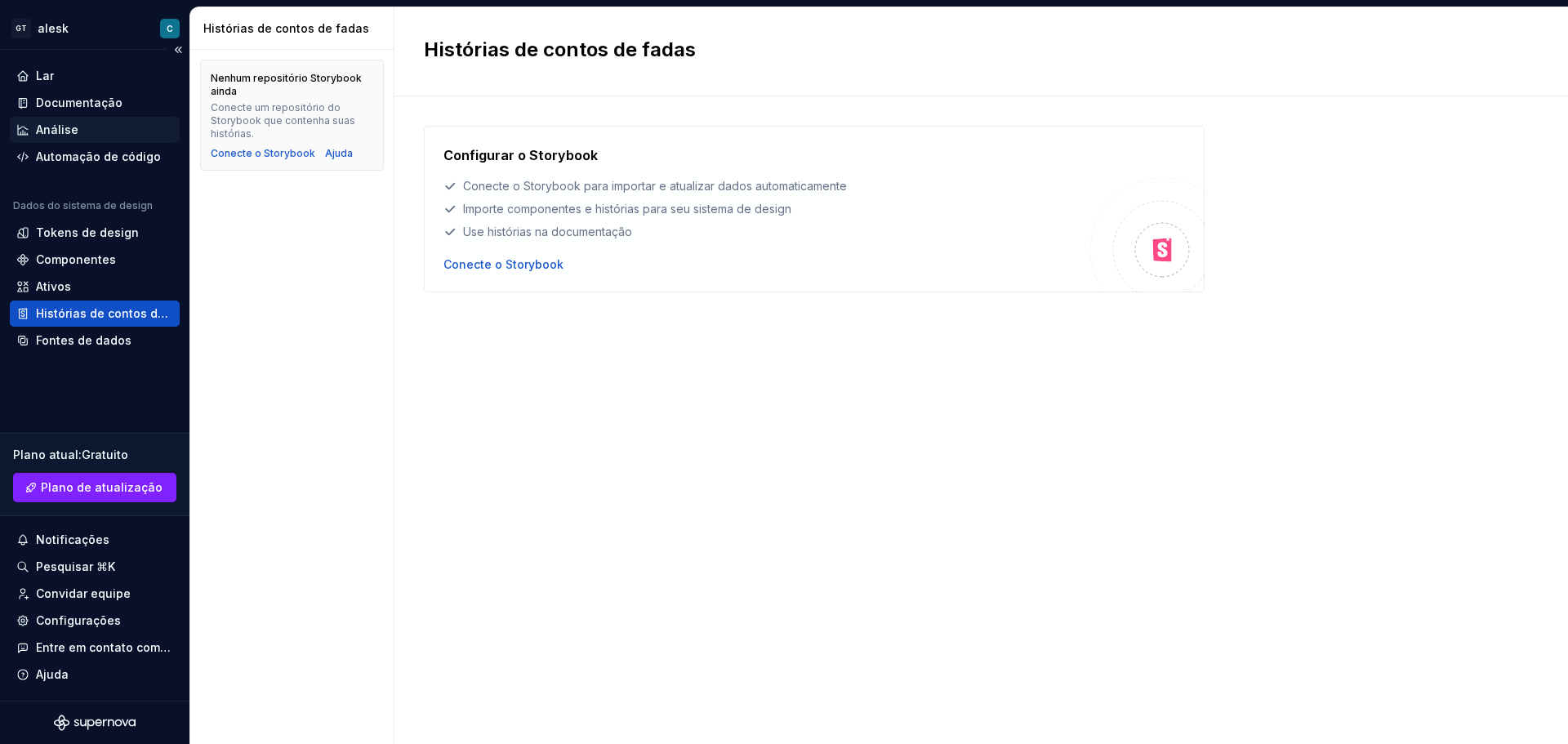
click at [100, 134] on div "Análise" at bounding box center [94, 129] width 156 height 16
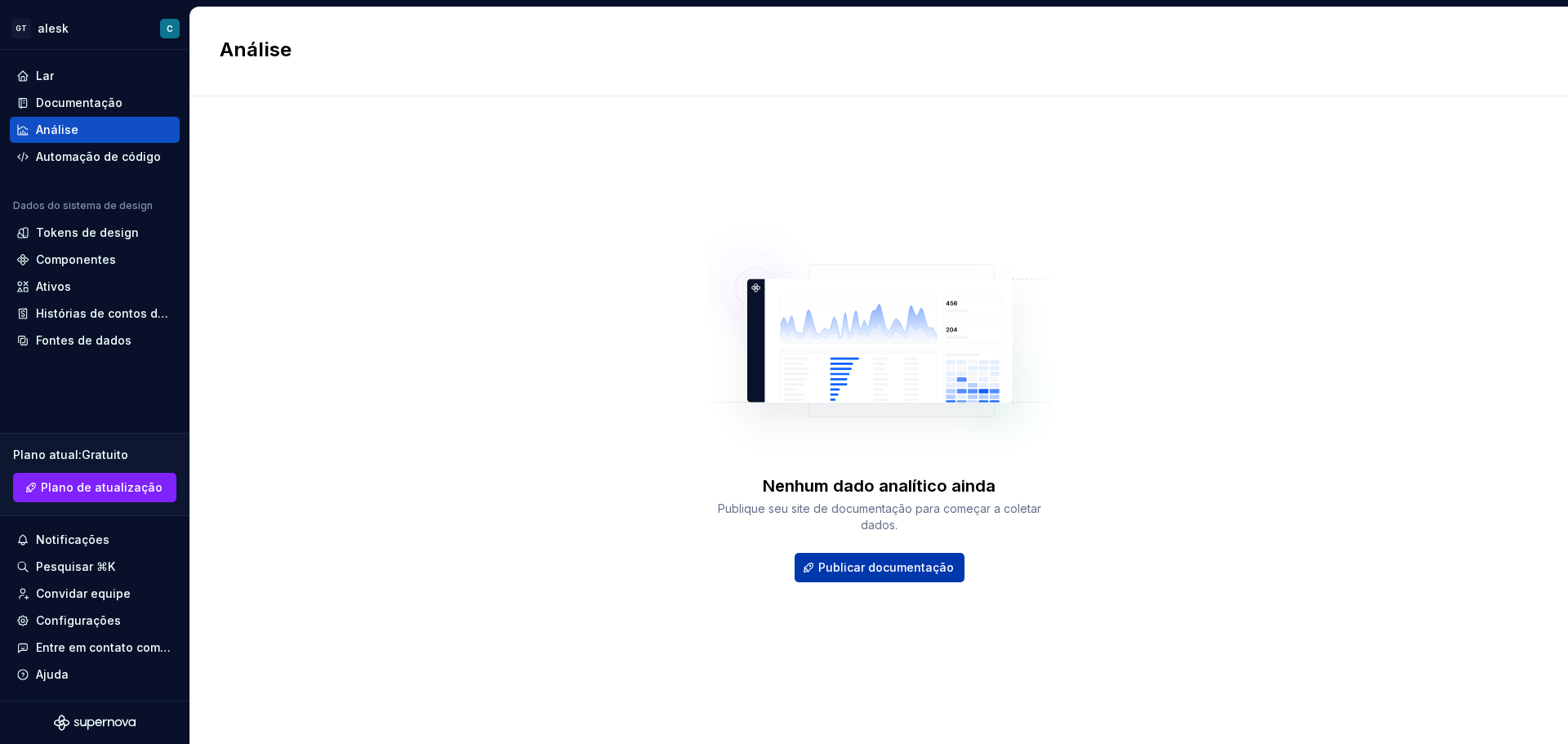
click at [892, 581] on button "Publicar documentação" at bounding box center [879, 567] width 170 height 29
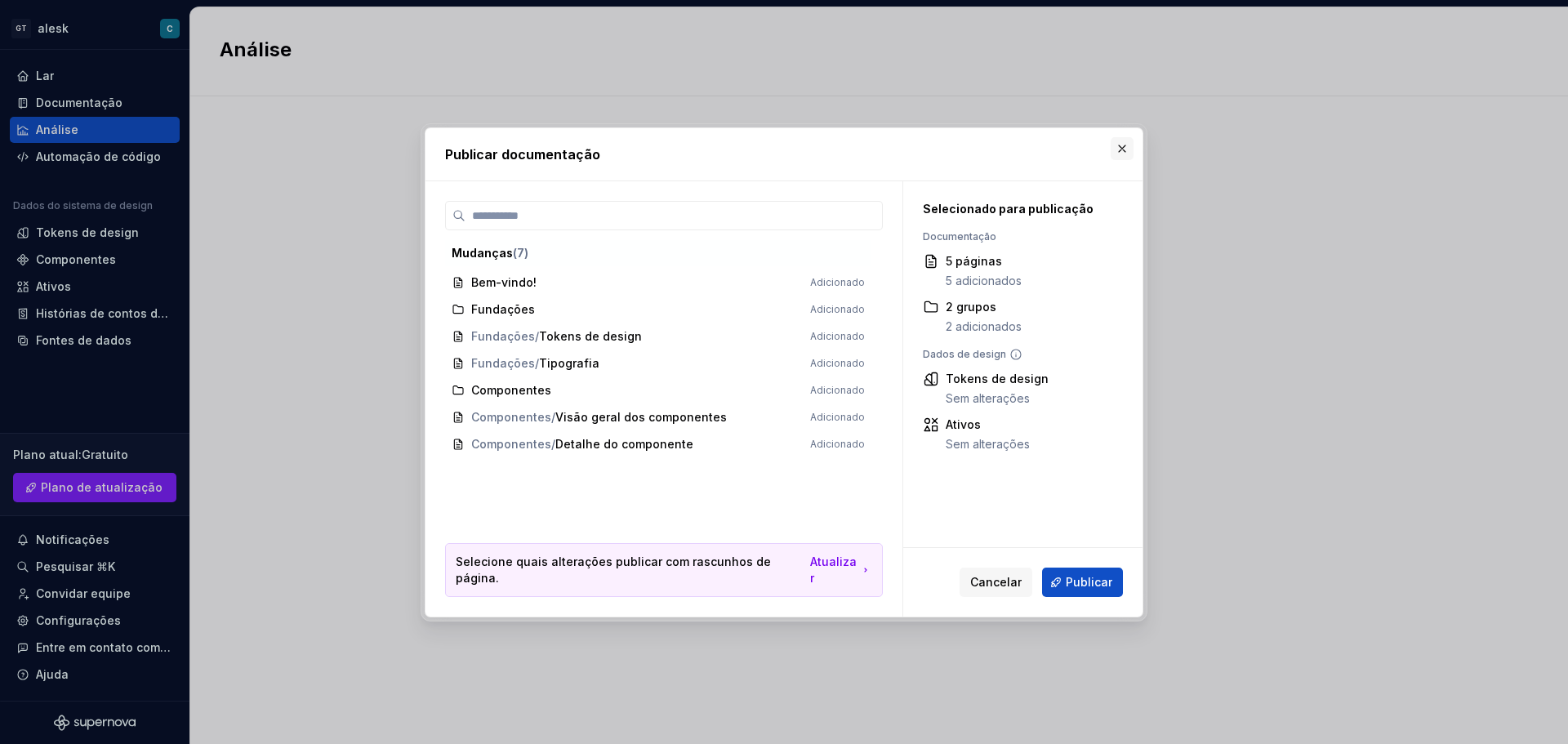
click at [1127, 151] on button "button" at bounding box center [1122, 149] width 23 height 23
